Goal: Information Seeking & Learning: Learn about a topic

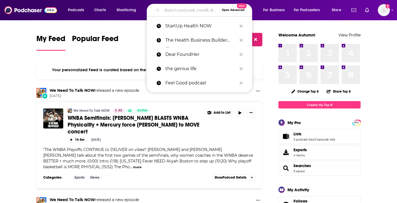
click at [176, 13] on input "Search podcasts, credits, & more..." at bounding box center [191, 10] width 58 height 9
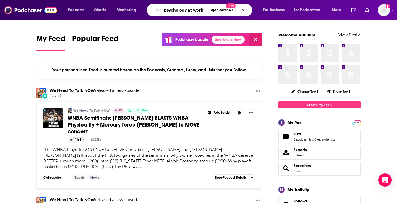
type input "psychology at work"
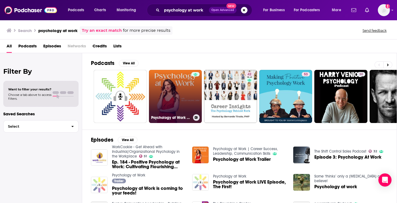
click at [174, 94] on link "Psychology at Work | Career Success, Leadership, Communication Skills" at bounding box center [175, 96] width 53 height 53
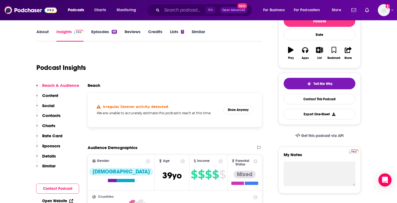
scroll to position [94, 0]
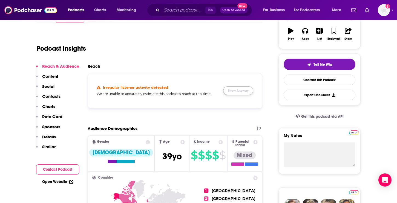
click at [232, 93] on button "Show Anyway" at bounding box center [238, 90] width 30 height 9
